Goal: Navigation & Orientation: Understand site structure

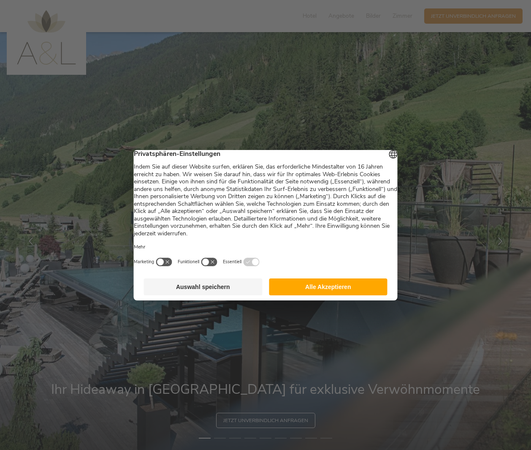
click at [313, 295] on button "Alle Akzeptieren" at bounding box center [328, 286] width 119 height 17
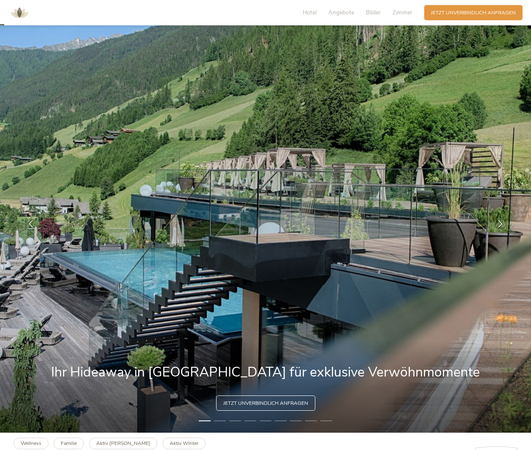
scroll to position [16, 0]
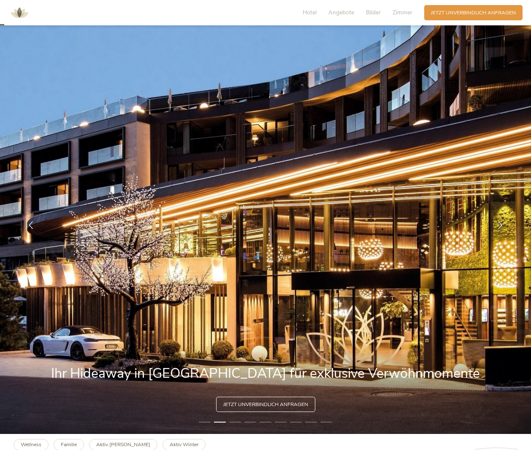
click at [235, 422] on li "3" at bounding box center [235, 421] width 12 height 7
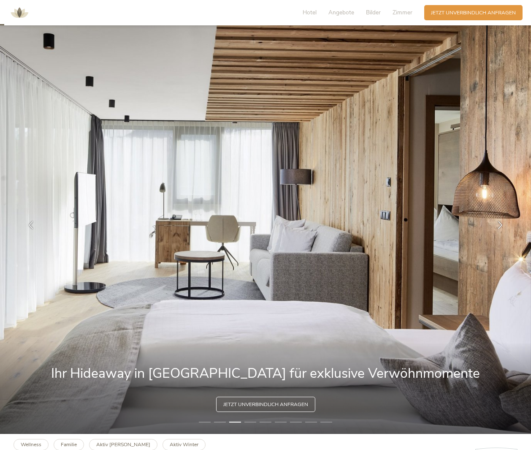
click at [255, 423] on li "4" at bounding box center [251, 421] width 12 height 7
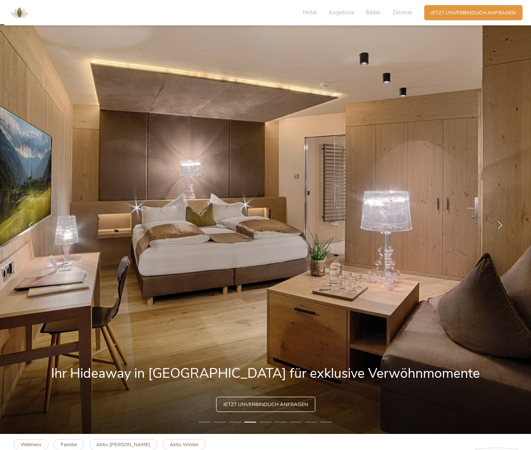
click at [266, 422] on li "5" at bounding box center [266, 421] width 12 height 7
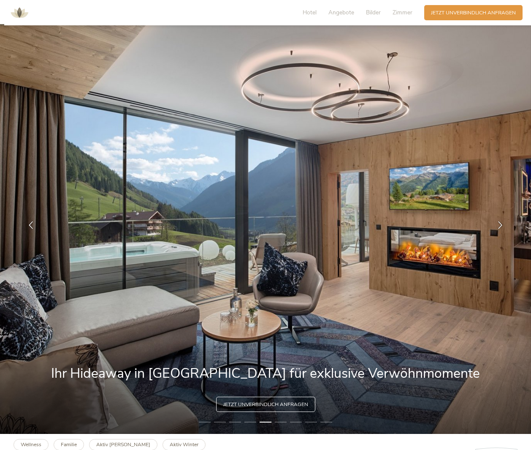
click at [280, 422] on li "6" at bounding box center [281, 421] width 12 height 7
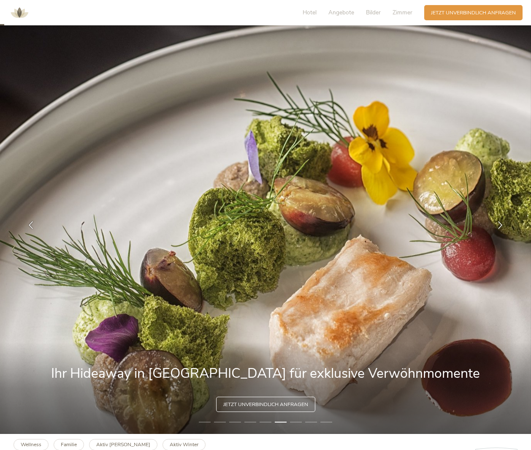
click at [299, 422] on li "7" at bounding box center [296, 421] width 12 height 7
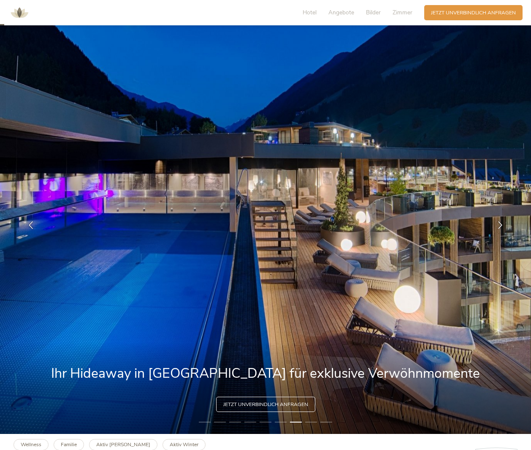
click at [314, 422] on li "8" at bounding box center [311, 421] width 12 height 7
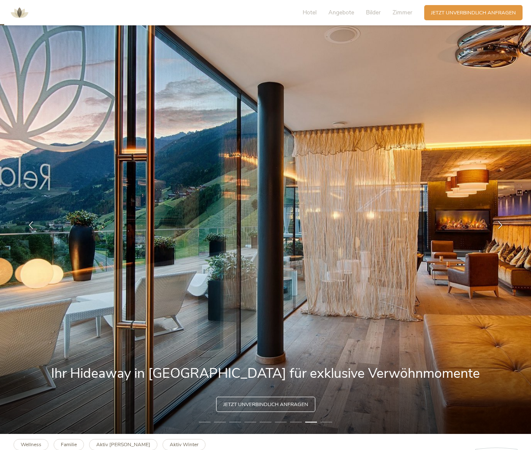
click at [325, 422] on li "9" at bounding box center [327, 421] width 12 height 7
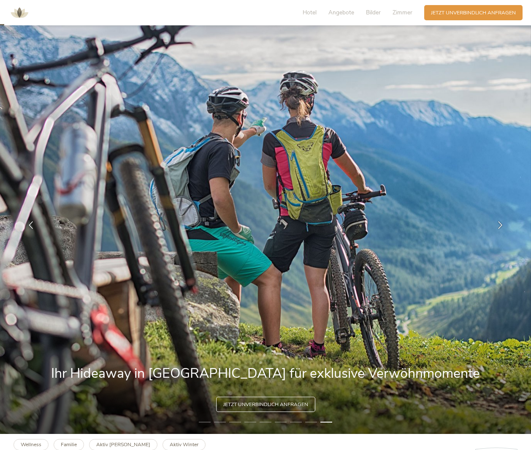
click at [313, 421] on li "8" at bounding box center [311, 421] width 12 height 7
click at [203, 423] on li "1" at bounding box center [205, 421] width 12 height 7
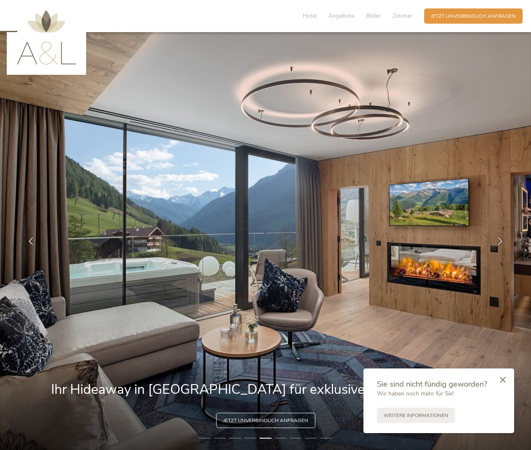
scroll to position [0, 0]
click at [402, 15] on span "Zimmer" at bounding box center [403, 16] width 20 height 8
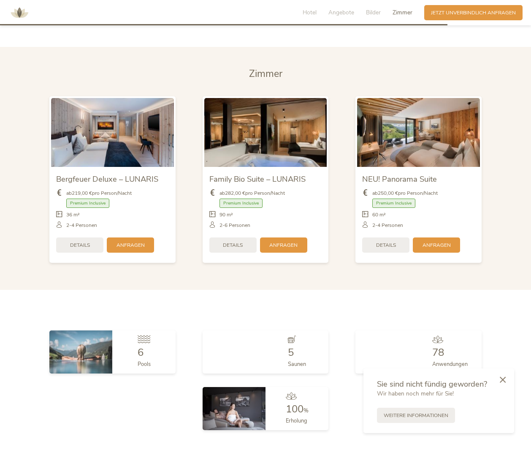
scroll to position [1769, 0]
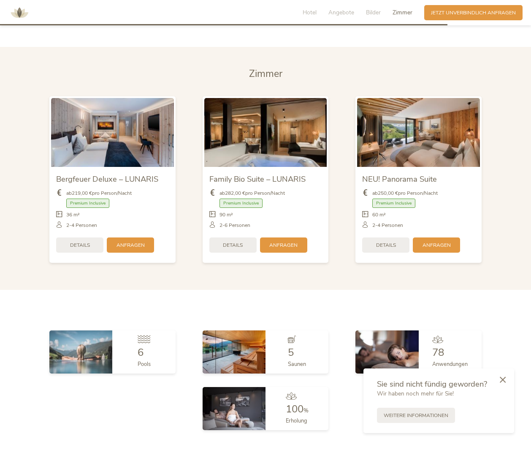
click at [404, 14] on span "Zimmer" at bounding box center [403, 12] width 20 height 8
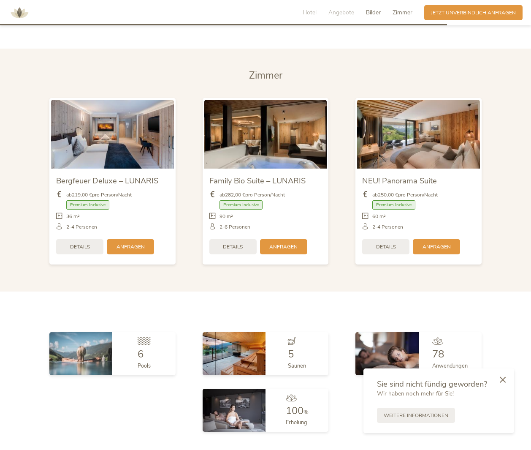
click at [373, 13] on span "Bilder" at bounding box center [373, 12] width 15 height 8
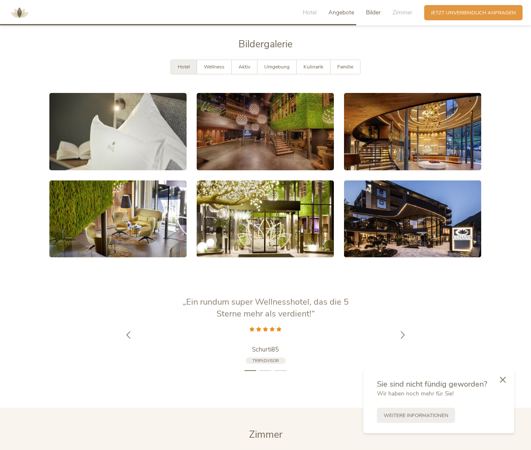
scroll to position [1398, 0]
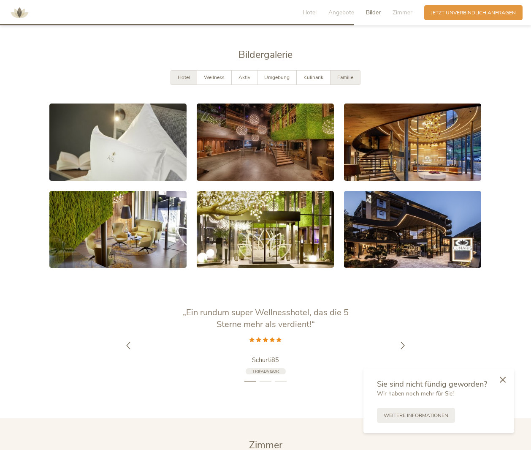
click at [341, 74] on span "Familie" at bounding box center [345, 77] width 16 height 7
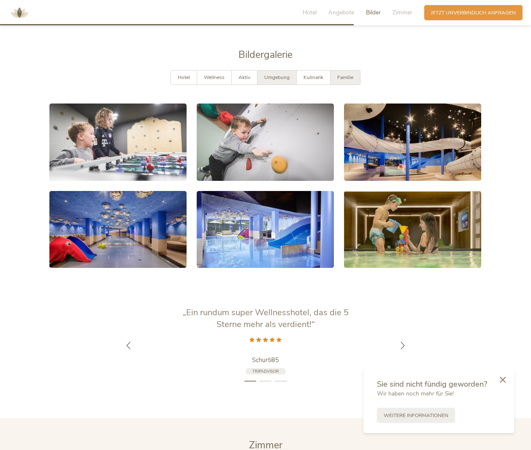
drag, startPoint x: 314, startPoint y: 60, endPoint x: 292, endPoint y: 60, distance: 22.0
click at [314, 74] on span "Kulinarik" at bounding box center [314, 77] width 20 height 7
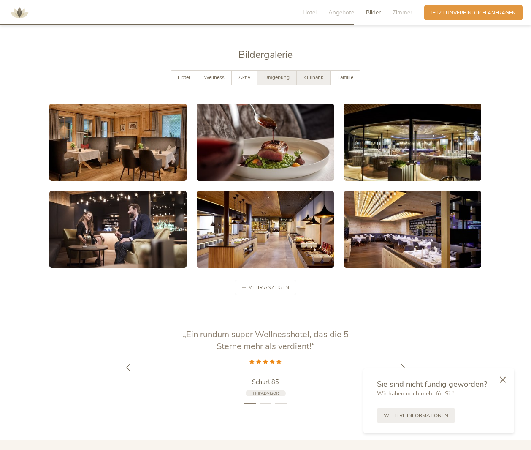
click at [274, 74] on span "Umgebung" at bounding box center [276, 77] width 25 height 7
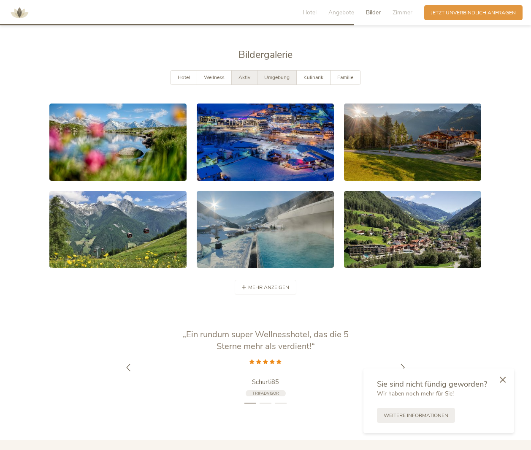
click at [240, 71] on div "Aktiv" at bounding box center [245, 78] width 26 height 14
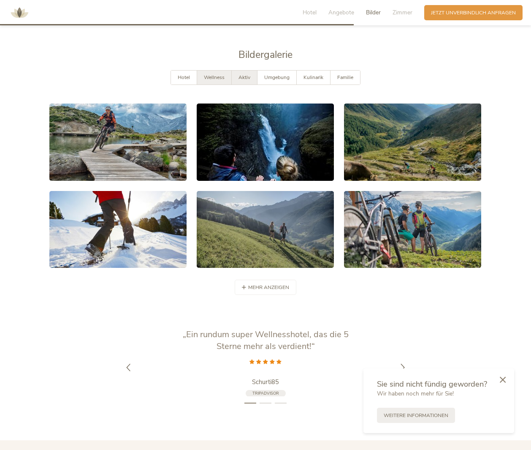
click at [201, 71] on div "Wellness" at bounding box center [214, 78] width 35 height 14
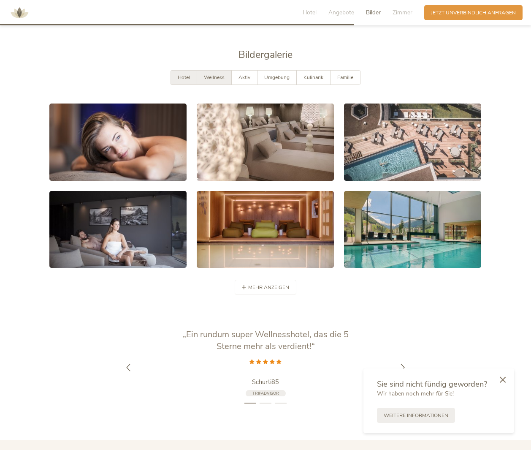
click at [180, 74] on span "Hotel" at bounding box center [184, 77] width 12 height 7
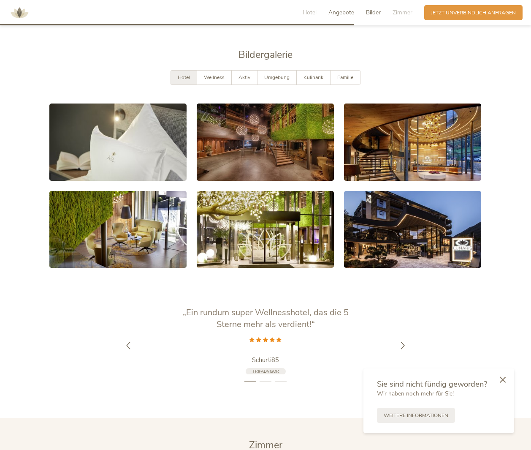
click at [342, 13] on span "Angebote" at bounding box center [342, 12] width 26 height 8
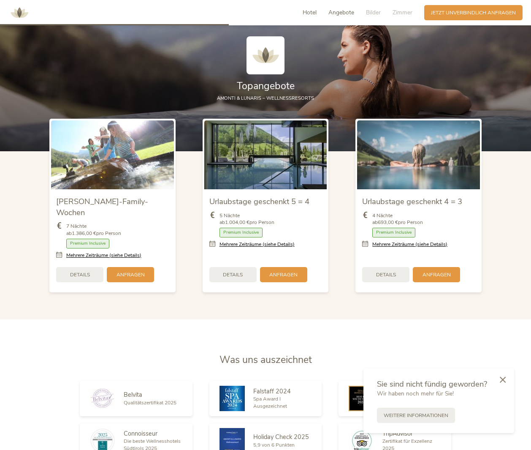
click at [308, 11] on span "Hotel" at bounding box center [310, 12] width 14 height 8
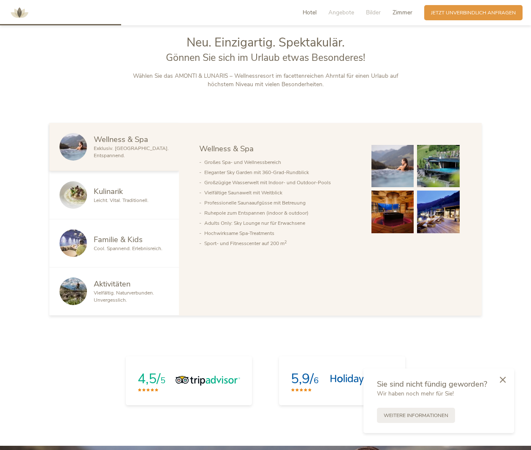
click at [399, 13] on span "Zimmer" at bounding box center [403, 12] width 20 height 8
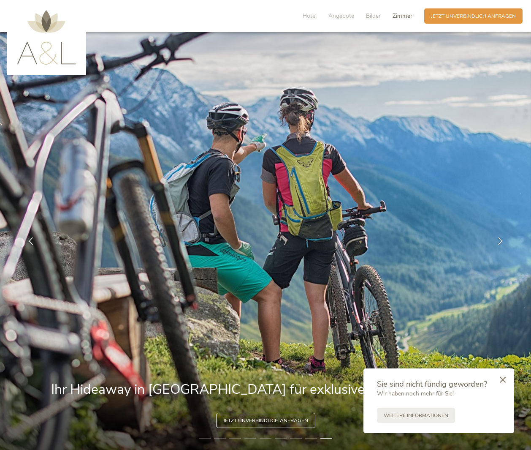
scroll to position [0, 0]
click at [405, 16] on span "Zimmer" at bounding box center [403, 16] width 20 height 8
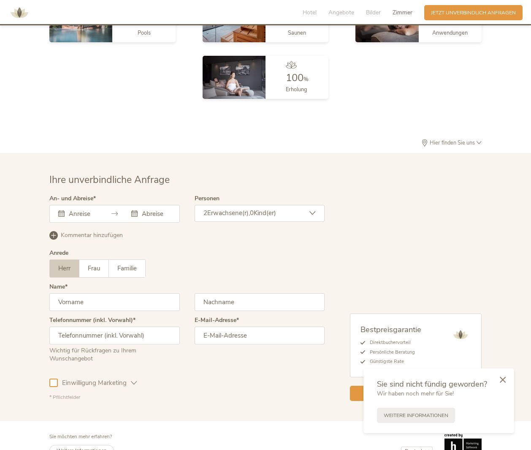
scroll to position [2100, 0]
